Goal: Task Accomplishment & Management: Manage account settings

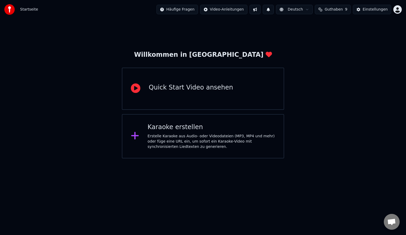
click at [135, 88] on icon at bounding box center [136, 89] width 10 height 10
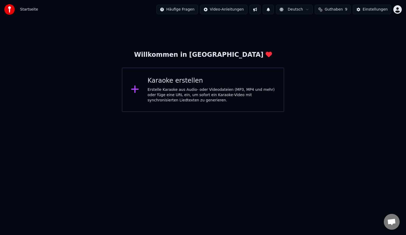
click at [238, 112] on html "Startseite Häufige Fragen Video-Anleitungen Deutsch Guthaben 9 Einstellungen Wi…" at bounding box center [203, 56] width 406 height 112
click at [350, 112] on html "Startseite Häufige Fragen Video-Anleitungen Deutsch Guthaben 9 Einstellungen Wi…" at bounding box center [203, 56] width 406 height 112
click at [340, 10] on span "Guthaben" at bounding box center [334, 9] width 18 height 5
click at [314, 25] on th "Aufstocken" at bounding box center [309, 25] width 25 height 11
click at [359, 79] on div "Willkommen in [PERSON_NAME] erstellen Erstelle Karaoke aus Audio- oder Videodat…" at bounding box center [203, 65] width 406 height 93
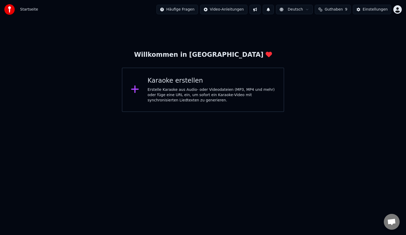
click at [401, 9] on html "Startseite Häufige Fragen Video-Anleitungen Deutsch Guthaben 9 Einstellungen Wi…" at bounding box center [203, 56] width 406 height 112
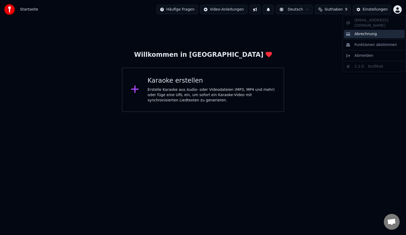
click at [368, 31] on span "Abrechnung" at bounding box center [366, 33] width 22 height 5
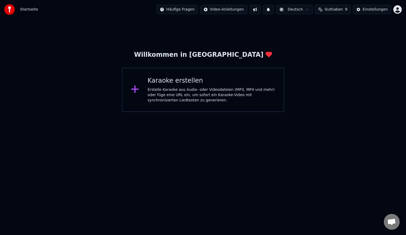
click at [118, 112] on html "Startseite Häufige Fragen Video-Anleitungen Deutsch Guthaben 9 Einstellungen Wi…" at bounding box center [203, 56] width 406 height 112
click at [311, 89] on div "Willkommen in [PERSON_NAME] erstellen Erstelle Karaoke aus Audio- oder Videodat…" at bounding box center [203, 65] width 406 height 93
click at [324, 9] on button "Guthaben 9" at bounding box center [333, 10] width 36 height 10
click at [347, 112] on html "Startseite Häufige Fragen Video-Anleitungen Deutsch Guthaben 9 Einstellungen Wi…" at bounding box center [203, 56] width 406 height 112
click at [400, 64] on div "Willkommen in [PERSON_NAME] erstellen Erstelle Karaoke aus Audio- oder Videodat…" at bounding box center [203, 65] width 406 height 93
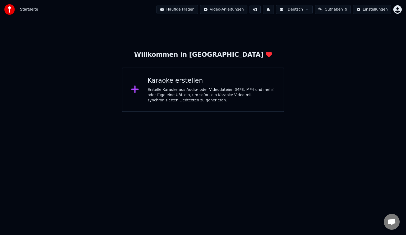
click at [241, 10] on html "Startseite Häufige Fragen Video-Anleitungen Deutsch Guthaben 9 Einstellungen Wi…" at bounding box center [203, 56] width 406 height 112
click at [333, 42] on html "Startseite Häufige Fragen Video-Anleitungen Deutsch Guthaben 9 Einstellungen Wi…" at bounding box center [203, 56] width 406 height 112
click at [384, 75] on div "Willkommen in [PERSON_NAME] erstellen Erstelle Karaoke aus Audio- oder Videodat…" at bounding box center [203, 65] width 406 height 93
